Goal: Task Accomplishment & Management: Manage account settings

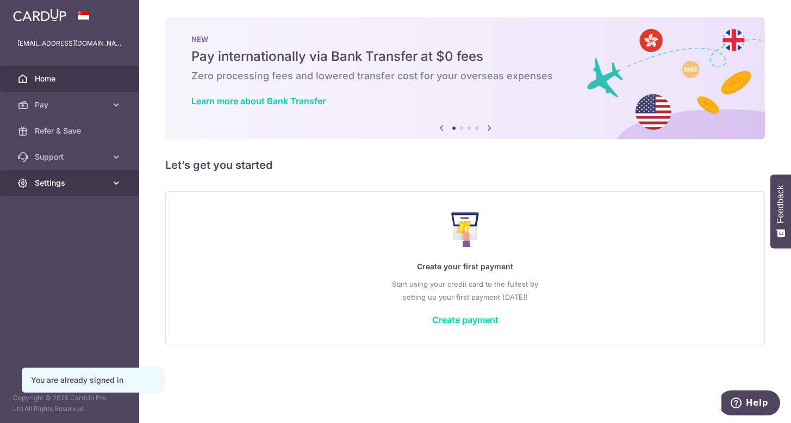
click at [95, 178] on span "Settings" at bounding box center [71, 183] width 72 height 11
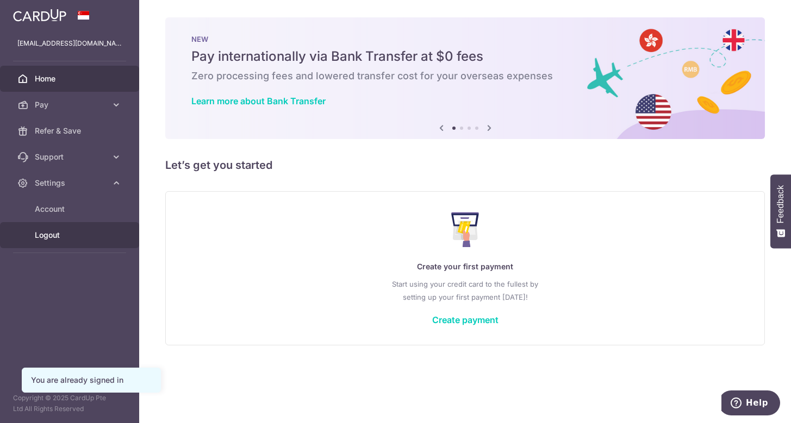
click at [82, 228] on link "Logout" at bounding box center [69, 235] width 139 height 26
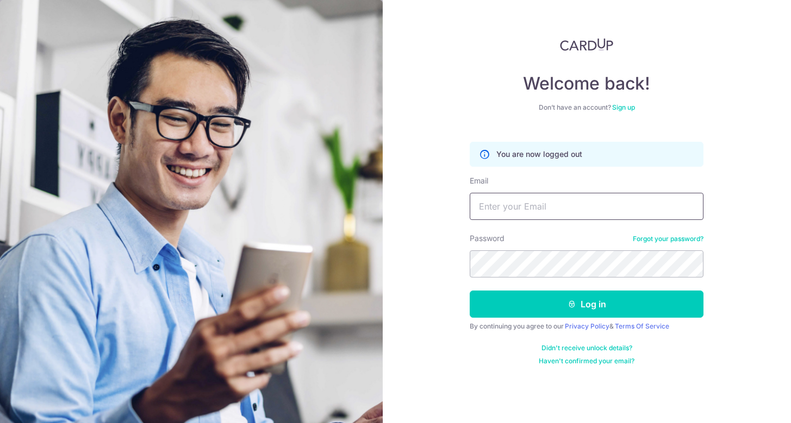
type input "[EMAIL_ADDRESS][DOMAIN_NAME]"
click at [579, 207] on input "[EMAIL_ADDRESS][DOMAIN_NAME]" at bounding box center [587, 206] width 234 height 27
drag, startPoint x: 606, startPoint y: 208, endPoint x: 402, endPoint y: 207, distance: 203.8
click at [402, 207] on div "Welcome back! Don’t have an account? Sign up You are now logged out Email charl…" at bounding box center [587, 211] width 409 height 423
type input "charlesmingchai@gmail.com"
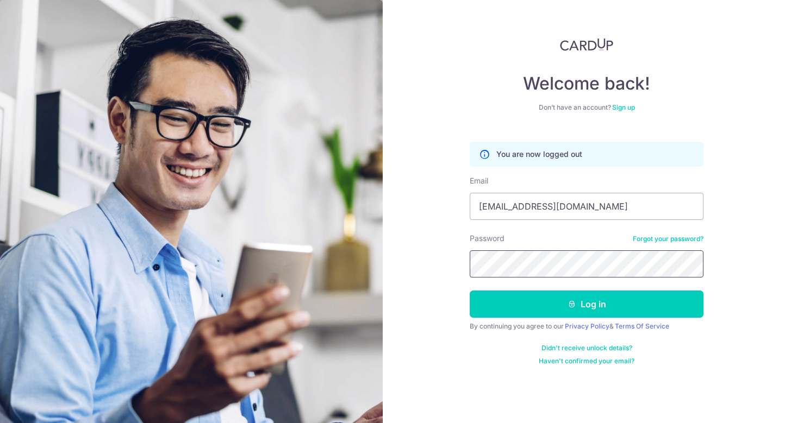
click at [436, 268] on div "Welcome back! Don’t have an account? Sign up You are now logged out Email charl…" at bounding box center [587, 211] width 409 height 423
click at [470, 291] on button "Log in" at bounding box center [587, 304] width 234 height 27
